Goal: Task Accomplishment & Management: Use online tool/utility

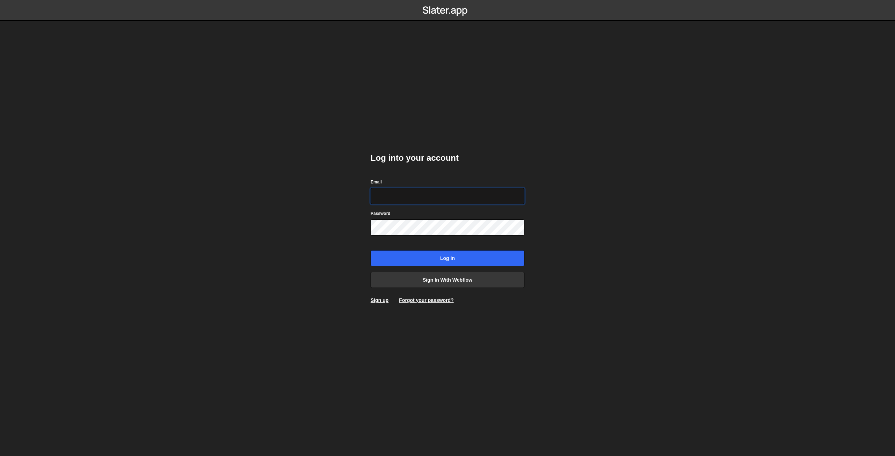
click at [448, 0] on com-1password-button at bounding box center [448, 0] width 0 height 0
type input "nanderson@bigslatemedia.com"
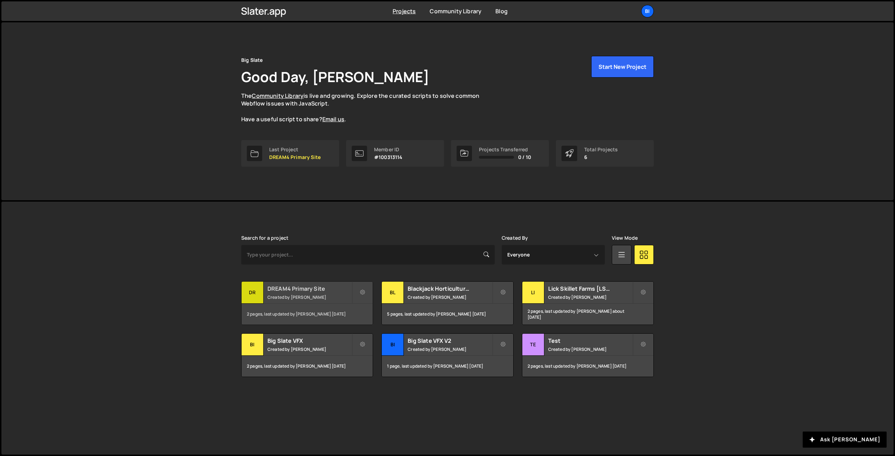
click at [289, 293] on div "DREAM4 Primary Site Created by Nathan Anderson" at bounding box center [307, 293] width 131 height 22
click at [499, 291] on button at bounding box center [503, 292] width 21 height 22
click at [500, 315] on link "Edit Project" at bounding box center [534, 320] width 83 height 11
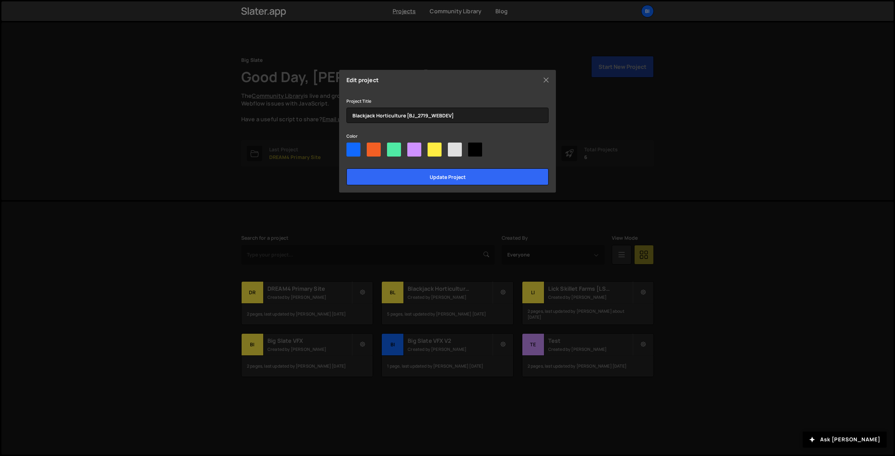
click at [395, 148] on div at bounding box center [394, 150] width 14 height 14
click at [392, 147] on input"] "radio" at bounding box center [389, 145] width 5 height 5
radio input"] "true"
click at [412, 177] on input "Update project" at bounding box center [447, 177] width 202 height 17
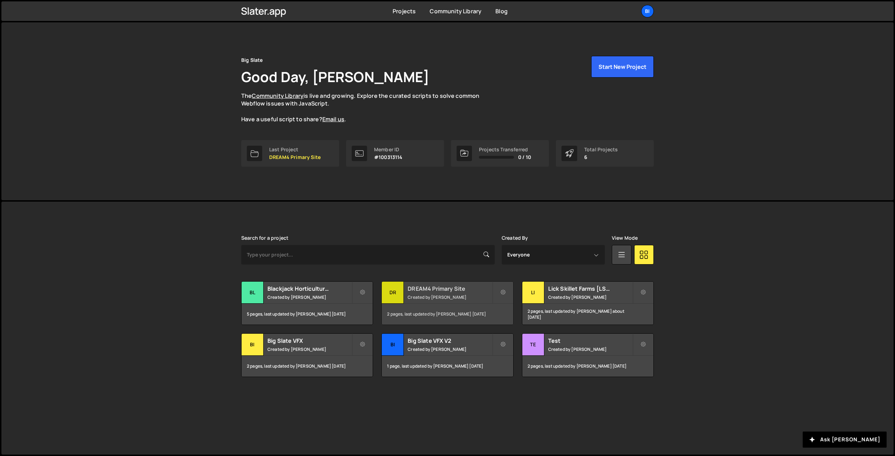
click at [424, 294] on div "DREAM4 Primary Site Created by Nathan Anderson" at bounding box center [447, 293] width 131 height 22
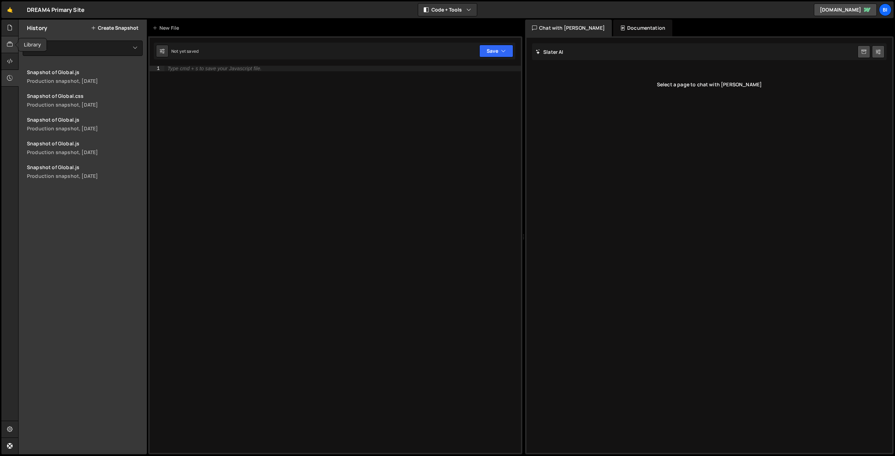
click at [14, 45] on div at bounding box center [9, 44] width 17 height 17
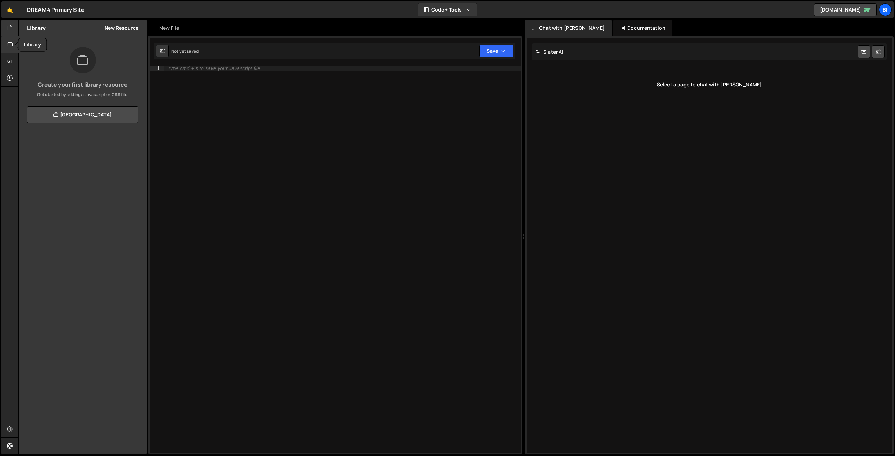
click at [14, 31] on div at bounding box center [9, 28] width 17 height 17
click at [57, 51] on div "1 Global.js 0" at bounding box center [87, 57] width 120 height 14
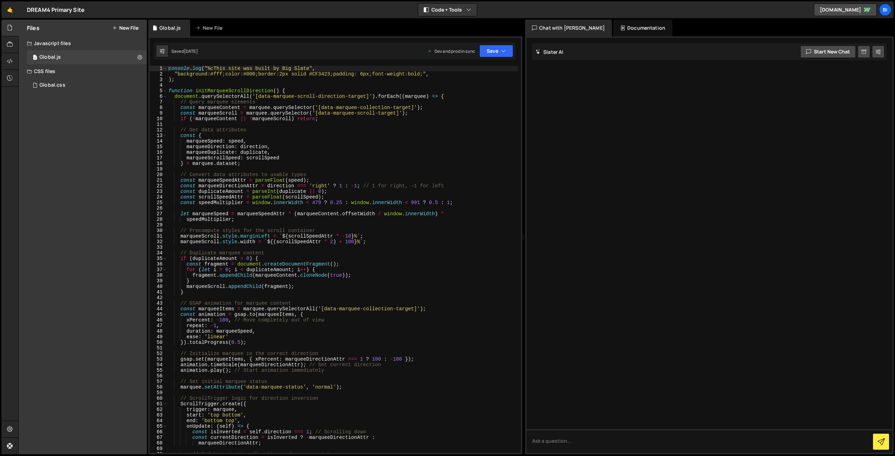
click at [273, 170] on div "console . log ( "%cThis site was built by Big Slate" , "background:#fff;color:#…" at bounding box center [342, 265] width 351 height 399
type textarea "initMarqueeScrollDirection();"
type textarea ");"
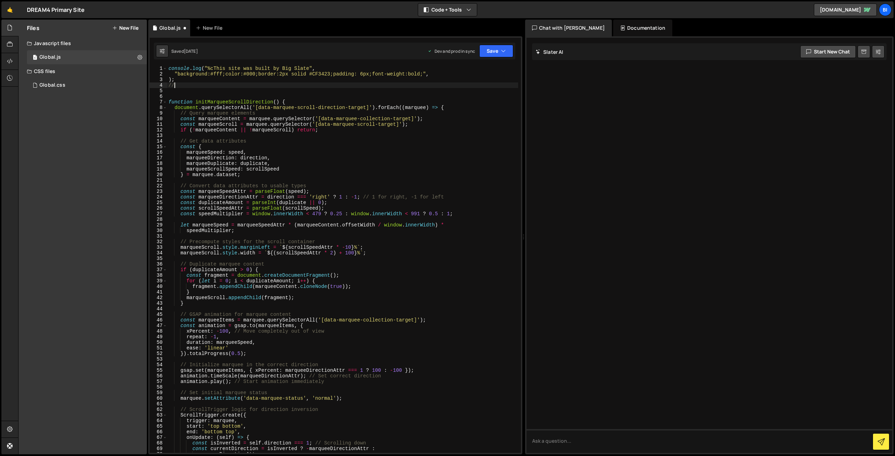
type textarea "/"
type textarea "function initMarqueeScrollDirection() {"
type textarea "// Osmo Marquee Scoll Component"
click at [276, 87] on div "console . log ( "%cThis site was built by Big Slate" , "background:#fff;color:#…" at bounding box center [342, 265] width 351 height 399
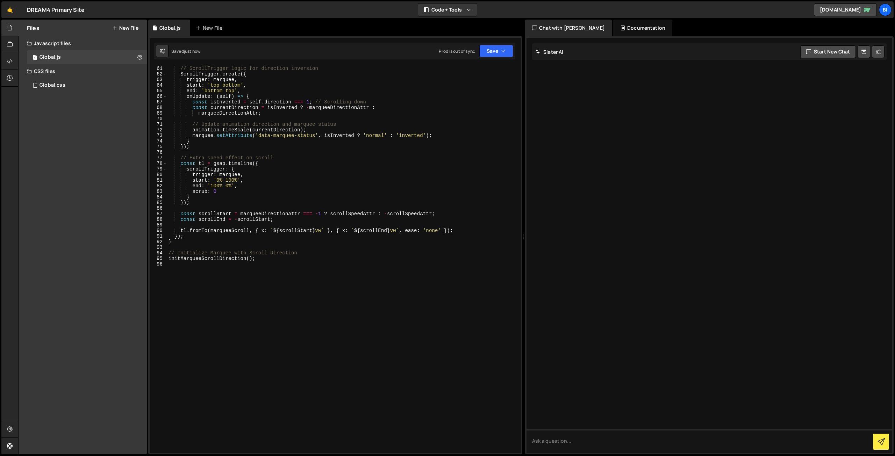
scroll to position [341, 0]
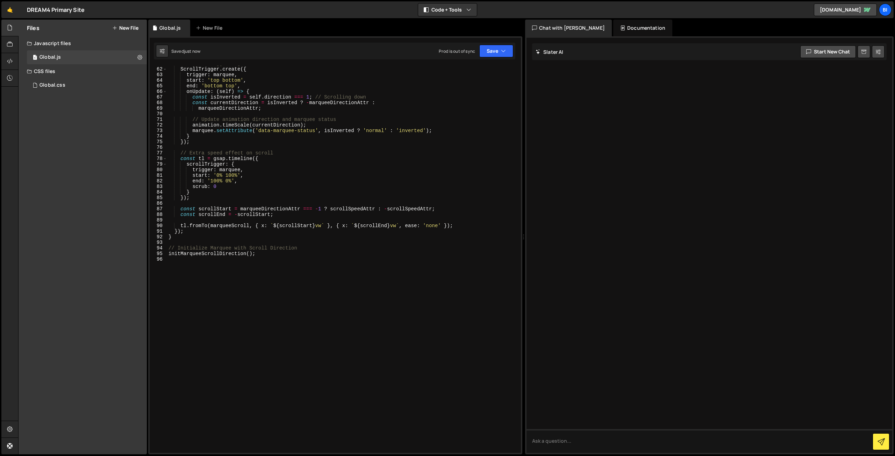
click at [208, 315] on div "// ScrollTrigger logic for direction inversion ScrollTrigger . create ({ trigge…" at bounding box center [342, 260] width 351 height 399
type textarea "// OSMO CSS Accordian Animation"
paste textarea "});"
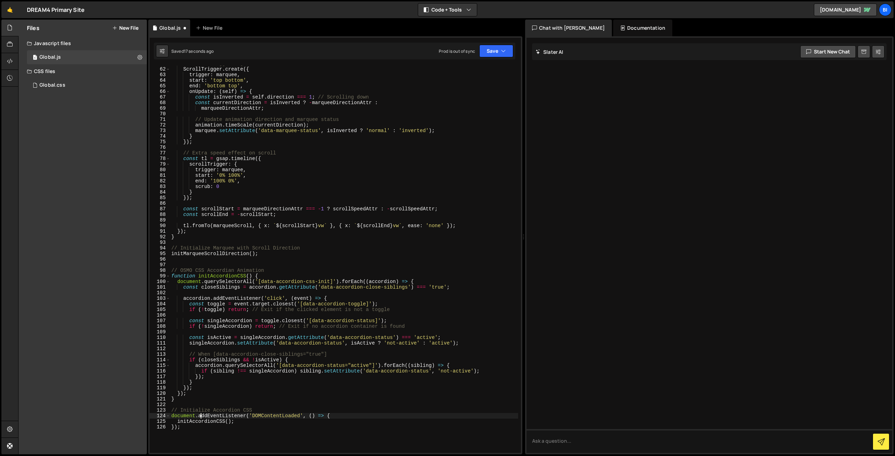
click at [202, 416] on div "// ScrollTrigger logic for direction inversion ScrollTrigger . create ({ trigge…" at bounding box center [344, 260] width 348 height 399
type textarea "}"
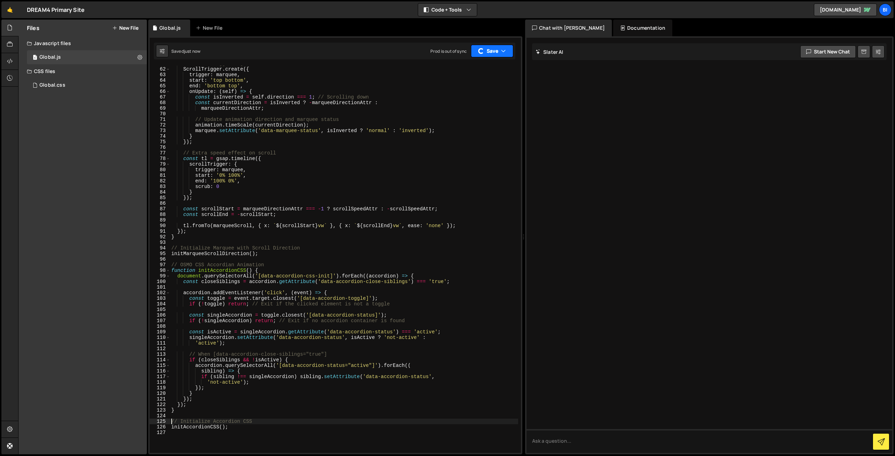
type textarea "// Initialize Accordion CSS"
click at [510, 53] on button "Save" at bounding box center [492, 51] width 42 height 13
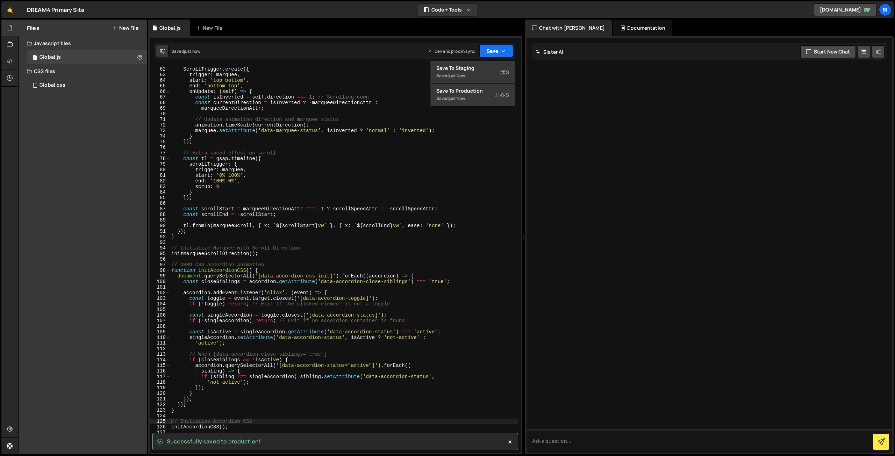
click at [508, 51] on button "Save" at bounding box center [496, 51] width 34 height 13
click at [434, 202] on div "// ScrollTrigger logic for direction inversion ScrollTrigger . create ({ trigge…" at bounding box center [344, 260] width 348 height 399
click at [58, 82] on div "Global.css" at bounding box center [53, 85] width 26 height 6
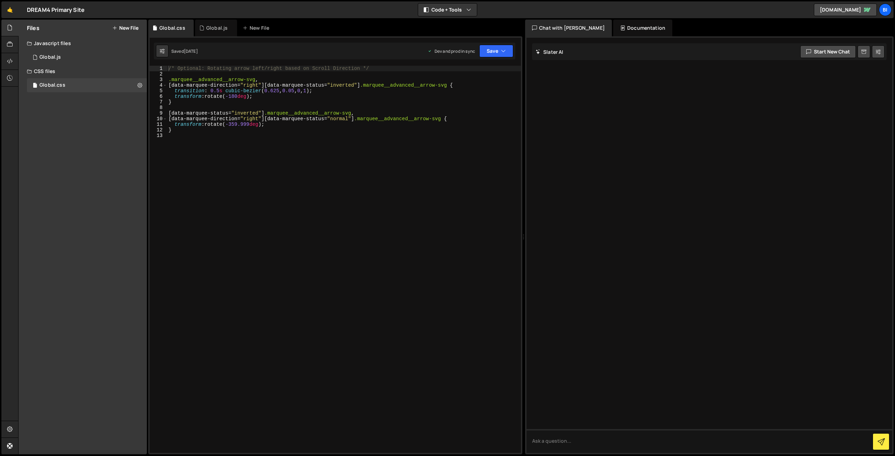
type textarea "/* Optional: Rotating arrow left/right based on Scroll Direction */"
click at [189, 237] on div "/* Optional: Rotating arrow left/right based on Scroll Direction */ .marquee__a…" at bounding box center [344, 265] width 354 height 399
paste textarea "}"
type textarea "}"
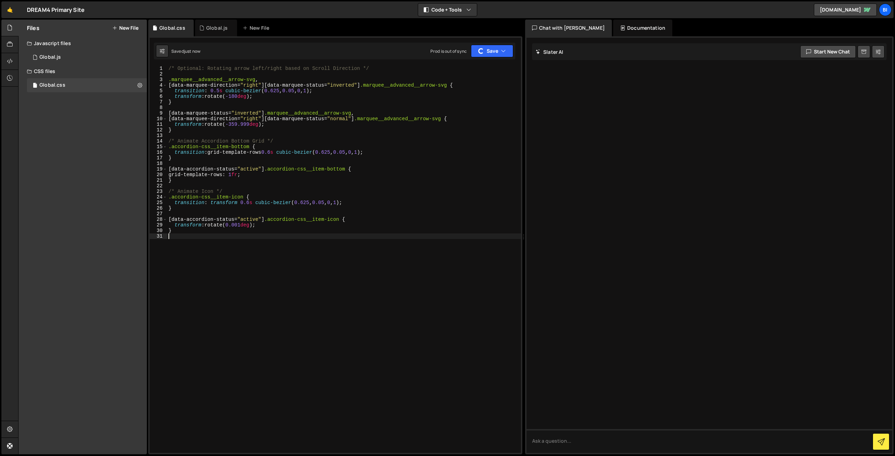
click at [192, 137] on div "/* Optional: Rotating arrow left/right based on Scroll Direction */ .marquee__a…" at bounding box center [344, 265] width 354 height 399
click at [212, 33] on div "Global.js" at bounding box center [216, 28] width 42 height 17
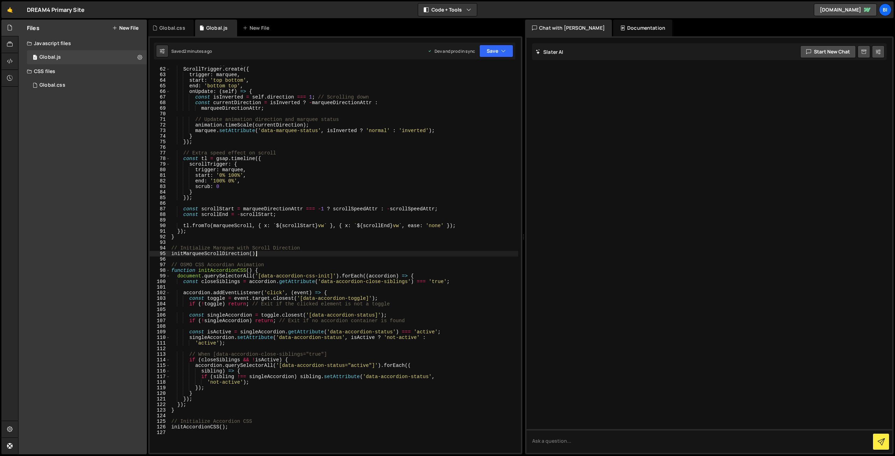
click at [271, 252] on div "// ScrollTrigger logic for direction inversion ScrollTrigger . create ({ trigge…" at bounding box center [344, 260] width 348 height 399
click at [263, 212] on div "// ScrollTrigger logic for direction inversion ScrollTrigger . create ({ trigge…" at bounding box center [344, 260] width 348 height 399
click at [297, 214] on div "// ScrollTrigger logic for direction inversion ScrollTrigger . create ({ trigge…" at bounding box center [344, 260] width 348 height 399
click at [507, 54] on button "Save" at bounding box center [496, 51] width 34 height 13
click at [478, 69] on div "Save to Staging S" at bounding box center [472, 68] width 73 height 7
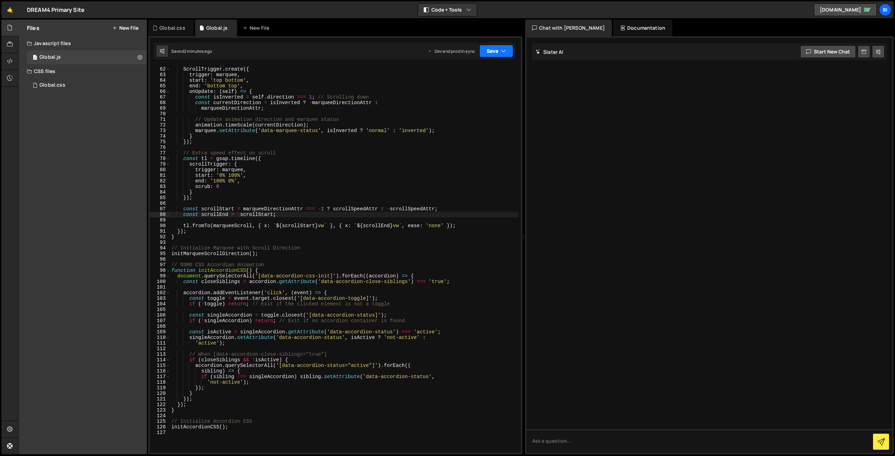
click at [507, 48] on button "Save" at bounding box center [496, 51] width 34 height 13
click at [480, 93] on div "Save to Production S" at bounding box center [472, 90] width 73 height 7
click at [295, 29] on div "Global.css Global.js New File" at bounding box center [335, 28] width 374 height 17
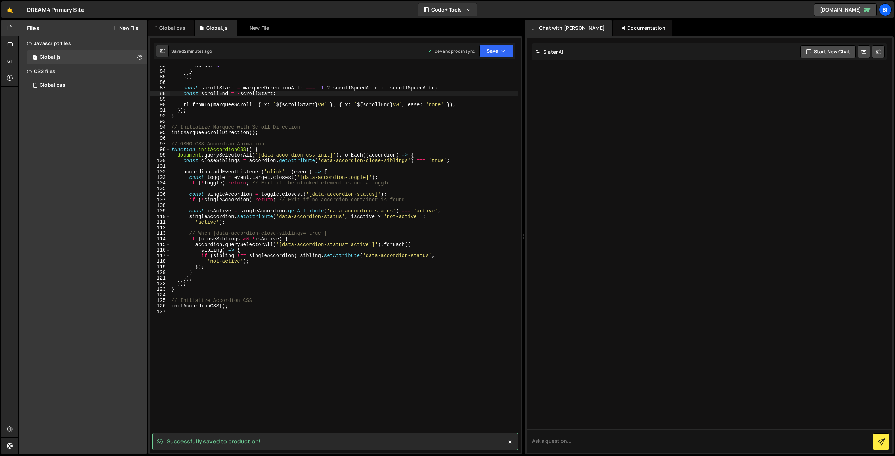
scroll to position [482, 0]
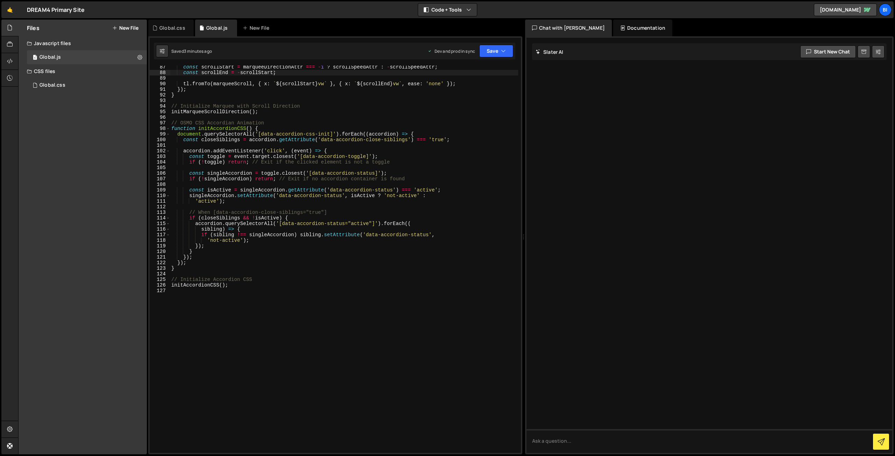
type textarea "});"
click at [263, 260] on div "const scrollStart = marqueeDirectionAttr === - 1 ? scrollSpeedAttr : - scrollSp…" at bounding box center [344, 263] width 348 height 399
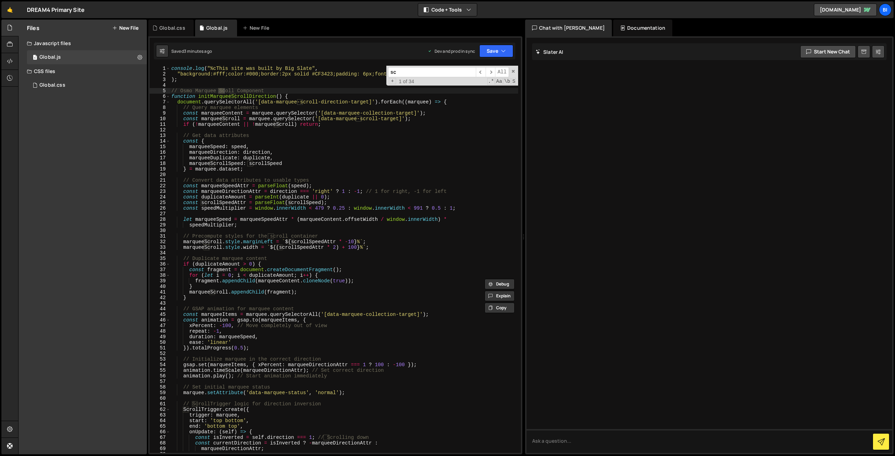
scroll to position [0, 0]
type input "scrollTrigger"
click at [246, 166] on div "console . log ( "%cThis site was built by Big Slate" , "background:#fff;color:#…" at bounding box center [344, 265] width 348 height 399
click at [197, 412] on div "console . log ( "%cThis site was built by Big Slate" , "background:#fff;color:#…" at bounding box center [344, 265] width 348 height 399
type textarea "ScrollTrigger.create({"
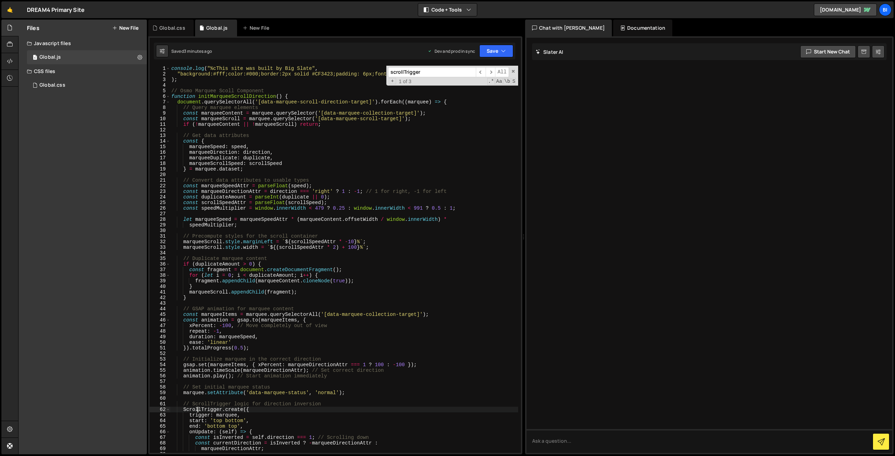
click at [197, 412] on div "console . log ( "%cThis site was built by Big Slate" , "background:#fff;color:#…" at bounding box center [344, 265] width 348 height 399
click at [222, 384] on div "console . log ( "%cThis site was built by Big Slate" , "background:#fff;color:#…" at bounding box center [344, 265] width 348 height 399
click at [659, 225] on div at bounding box center [710, 245] width 366 height 415
click at [569, 441] on textarea at bounding box center [710, 441] width 366 height 24
paste textarea "ScrollTrigger"
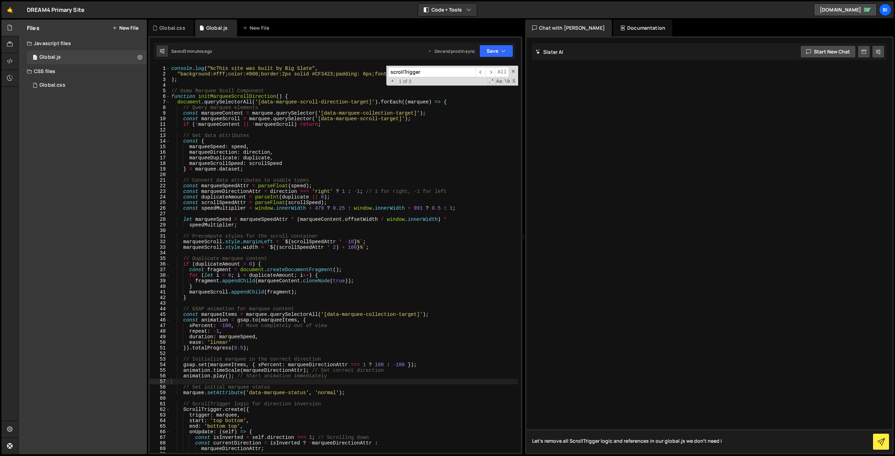
type textarea "Let's remove all ScrollTrigger logic and references in our global.js we don't n…"
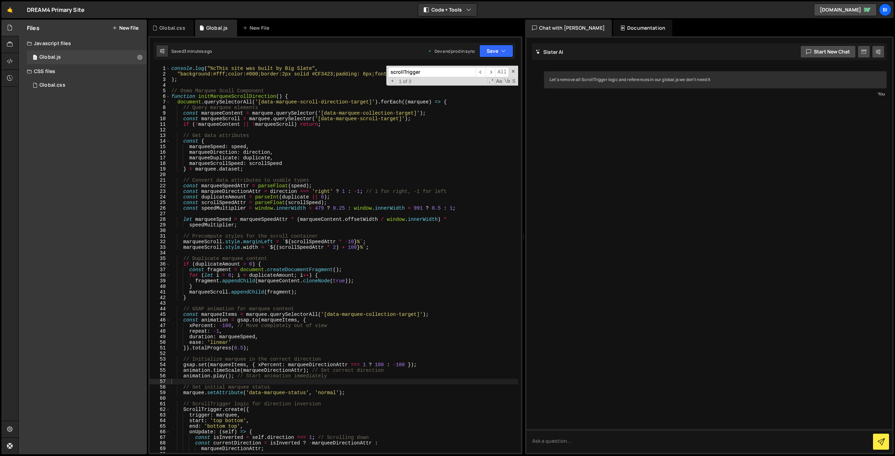
click at [511, 74] on div "scrollTrigger ​ ​ All Replace All + 1 of 3 .* Aa \b S" at bounding box center [452, 76] width 132 height 20
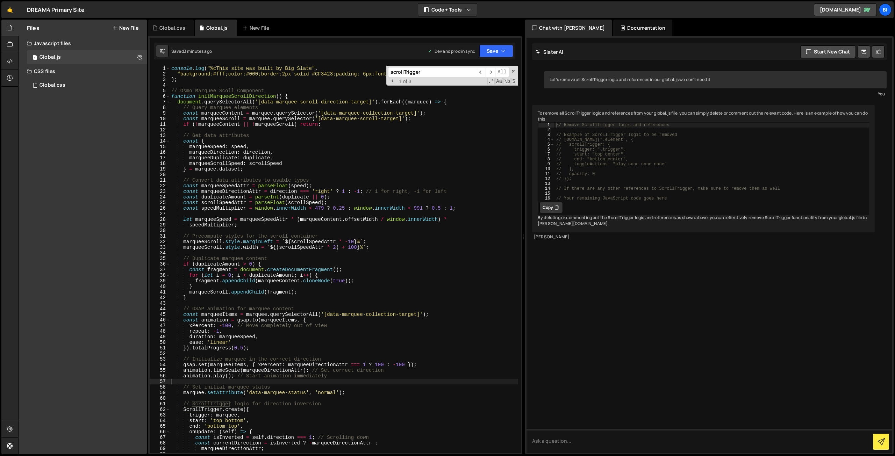
click at [510, 71] on div "scrollTrigger ​ ​ All Replace All + 1 of 3 .* Aa \b S" at bounding box center [452, 76] width 132 height 20
click at [512, 69] on span at bounding box center [513, 71] width 5 height 5
click at [294, 162] on div "console . log ( "%cThis site was built by Big Slate" , "background:#fff;color:#…" at bounding box center [344, 265] width 348 height 399
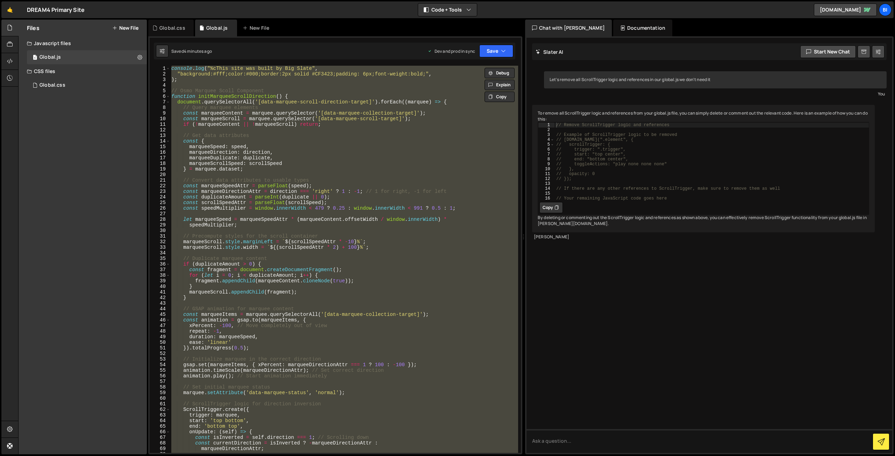
click at [312, 134] on div "console . log ( "%cThis site was built by Big Slate" , "background:#fff;color:#…" at bounding box center [344, 259] width 348 height 387
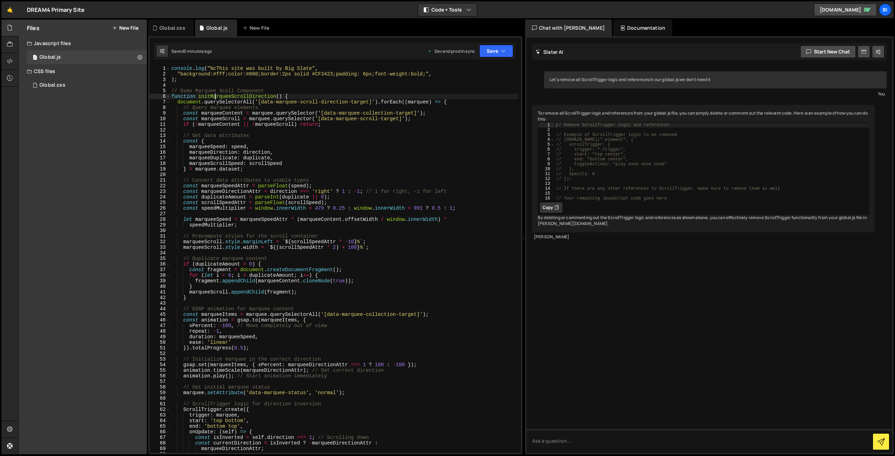
click at [215, 98] on div "console . log ( "%cThis site was built by Big Slate" , "background:#fff;color:#…" at bounding box center [344, 265] width 348 height 399
type textarea "function initMarqueeScrollDirection() {"
click at [215, 98] on div "console . log ( "%cThis site was built by Big Slate" , "background:#fff;color:#…" at bounding box center [344, 265] width 348 height 399
click at [289, 232] on div "console . log ( "%cThis site was built by Big Slate" , "background:#fff;color:#…" at bounding box center [344, 265] width 348 height 399
type textarea "initAccordionCSS();"
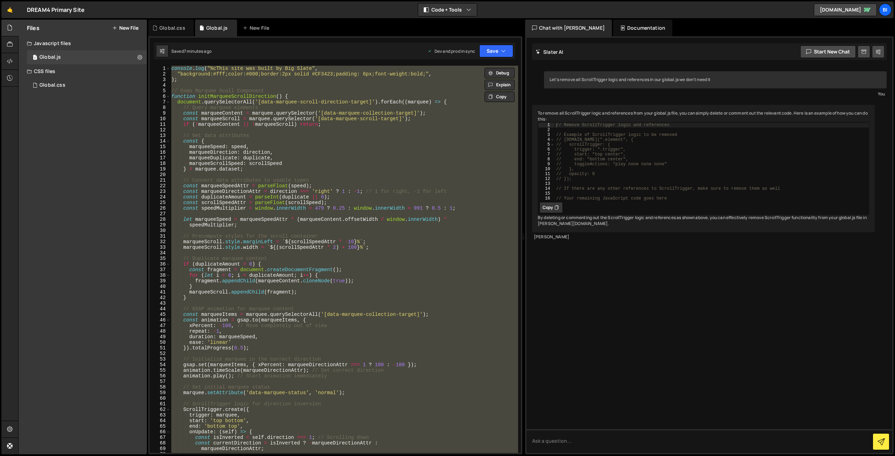
paste textarea
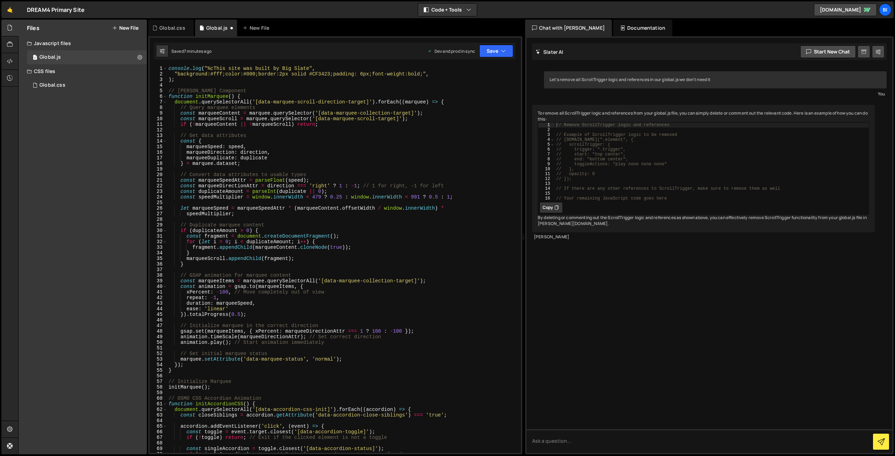
scroll to position [304, 0]
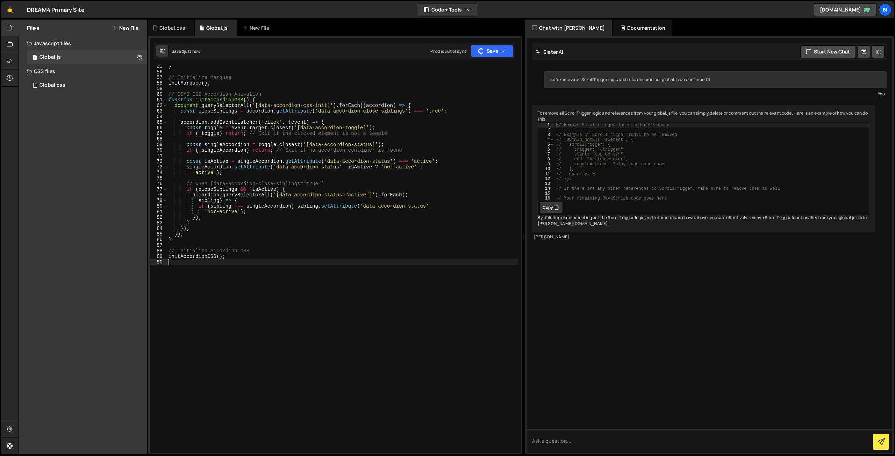
click at [312, 135] on div "} // Initialize Marquee initMarquee ( ) ; // OSMO CSS Accordian Animation funct…" at bounding box center [342, 263] width 351 height 399
click at [320, 229] on div "} // Initialize Marquee initMarquee ( ) ; // OSMO CSS Accordian Animation funct…" at bounding box center [342, 263] width 351 height 399
type textarea "});"
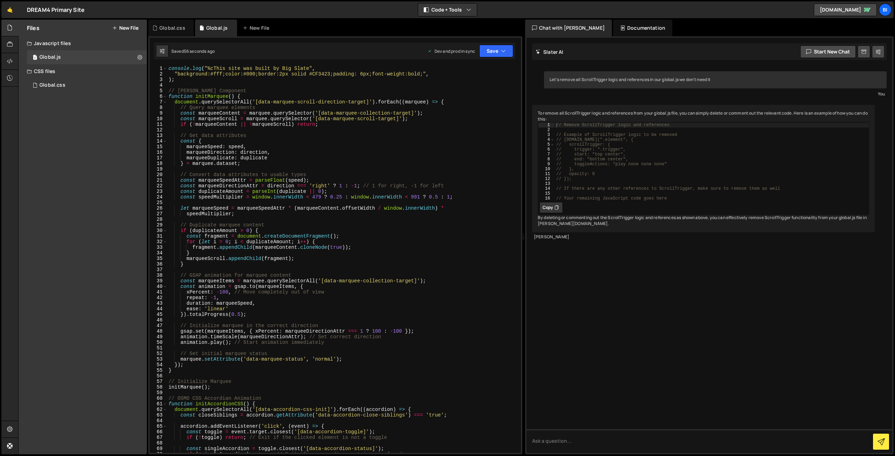
scroll to position [0, 0]
